Goal: Information Seeking & Learning: Learn about a topic

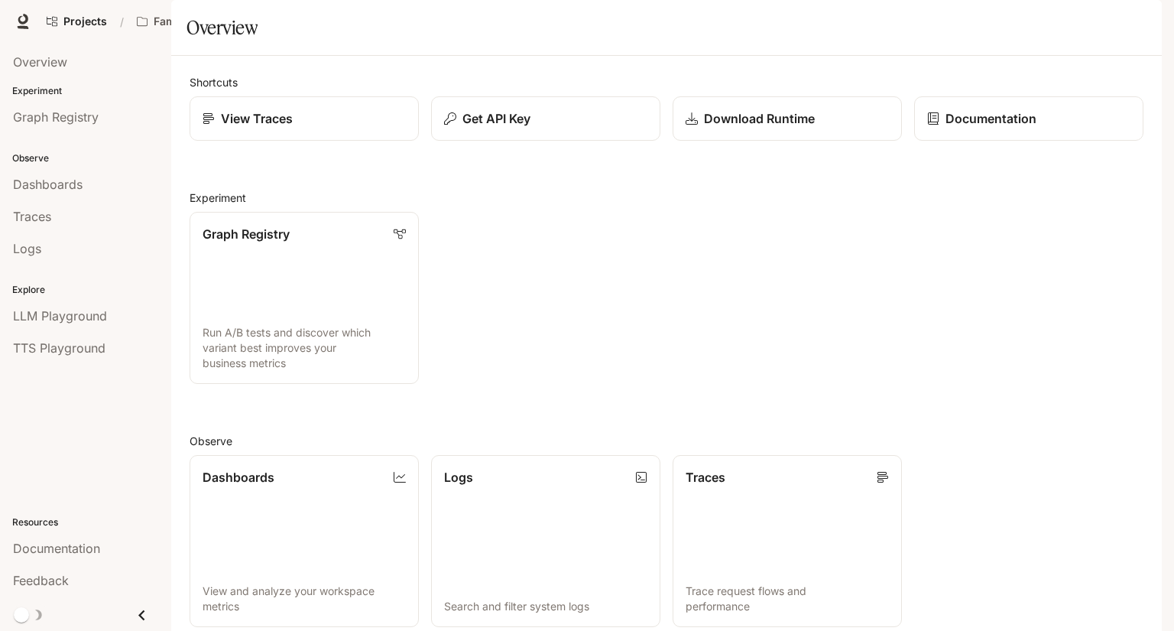
click at [1052, 32] on link "Documentation Documentation" at bounding box center [1042, 21] width 93 height 31
